Goal: Task Accomplishment & Management: Use online tool/utility

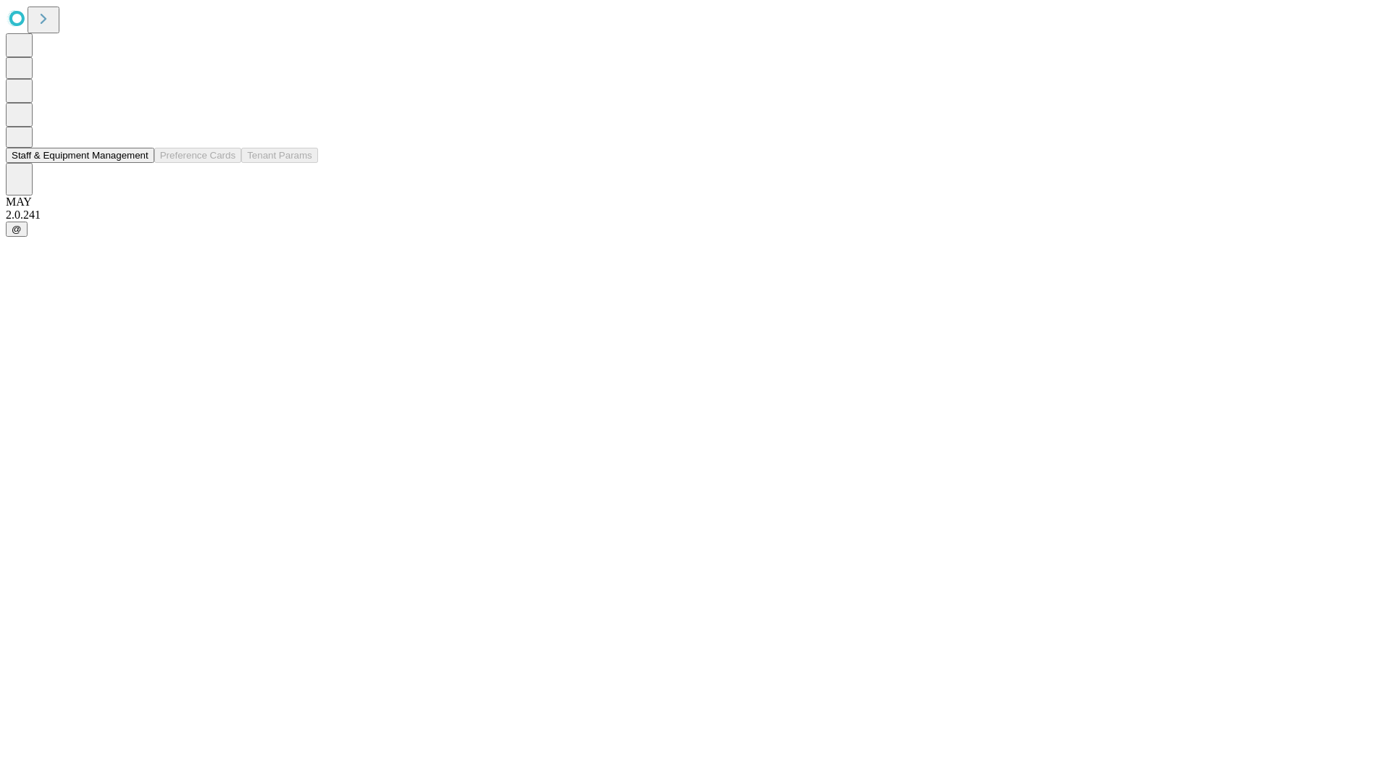
click at [138, 163] on button "Staff & Equipment Management" at bounding box center [80, 155] width 149 height 15
